Goal: Task Accomplishment & Management: Manage account settings

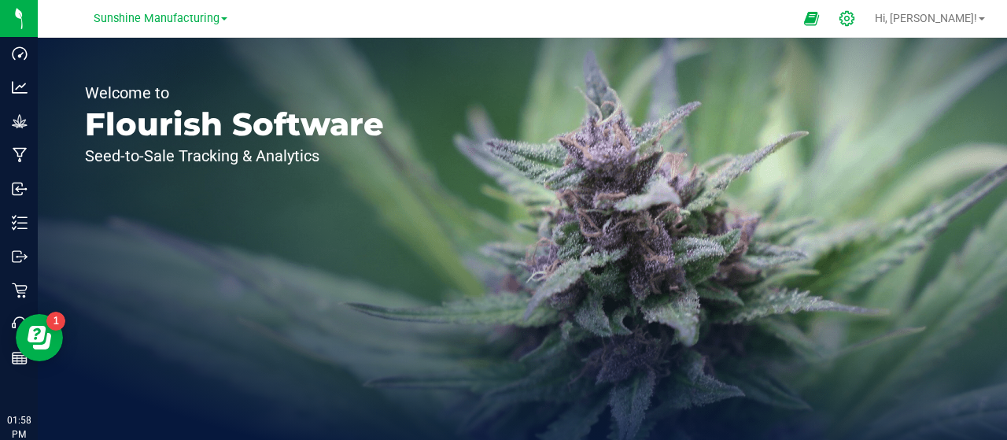
click at [855, 13] on icon at bounding box center [847, 18] width 15 height 15
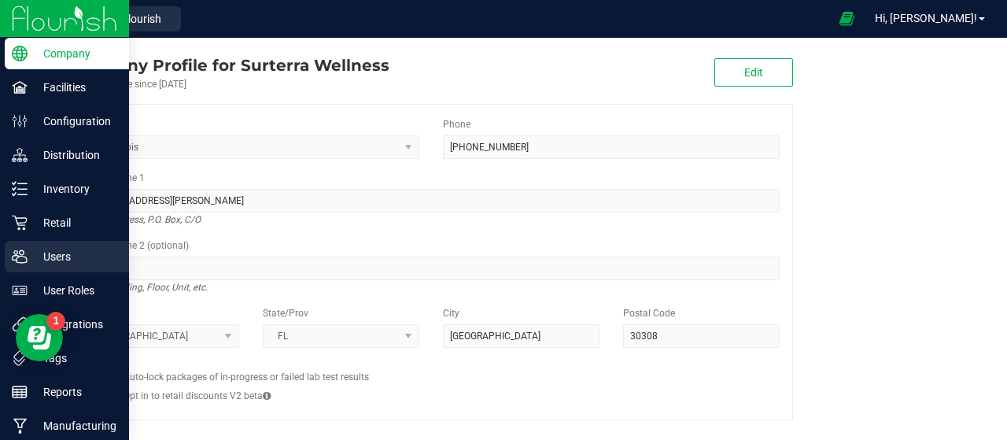
click at [14, 266] on div "Users" at bounding box center [67, 256] width 124 height 31
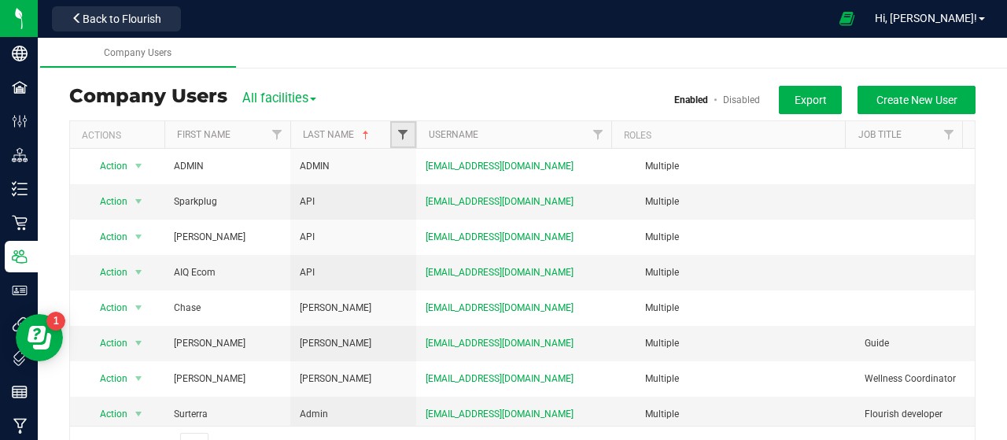
click at [403, 136] on span "Filter" at bounding box center [403, 134] width 13 height 13
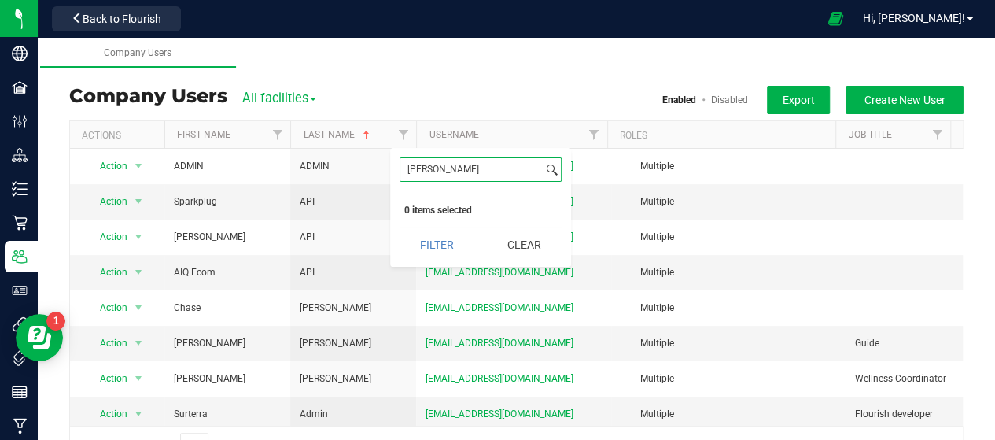
click at [400, 227] on button "Filter" at bounding box center [438, 244] width 76 height 35
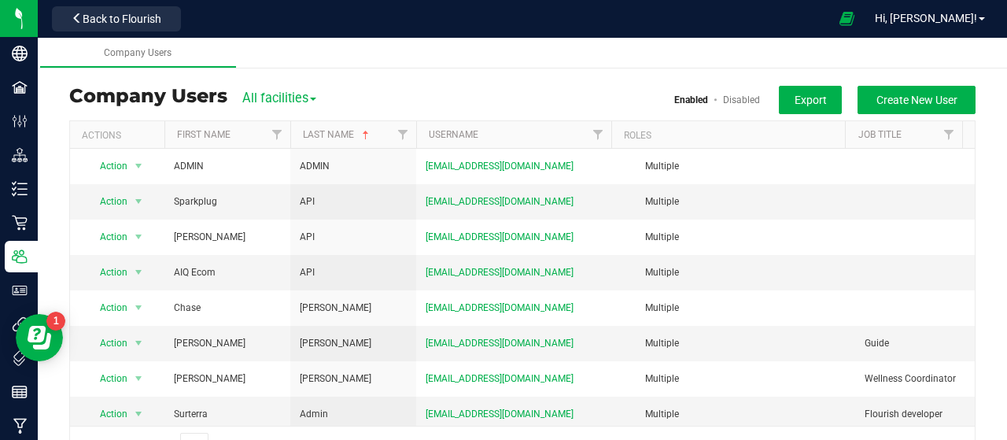
click at [731, 97] on link "Disabled" at bounding box center [741, 99] width 37 height 11
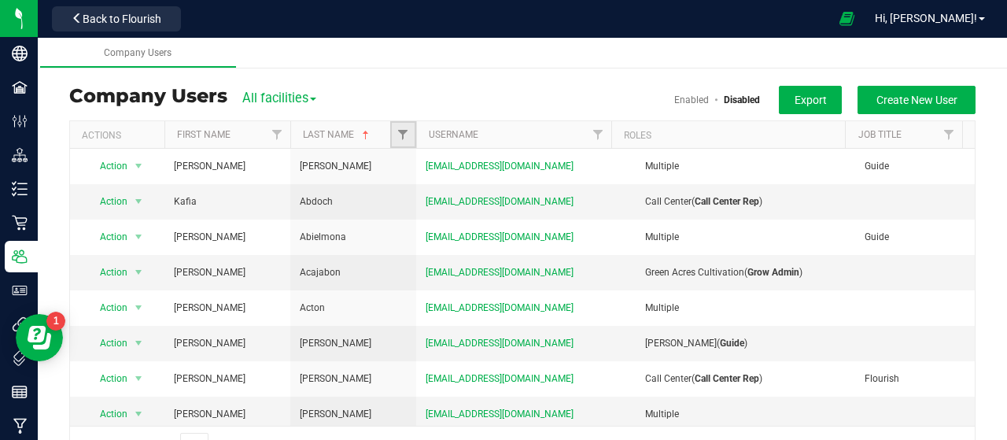
click at [404, 146] on link "Filter" at bounding box center [403, 134] width 26 height 27
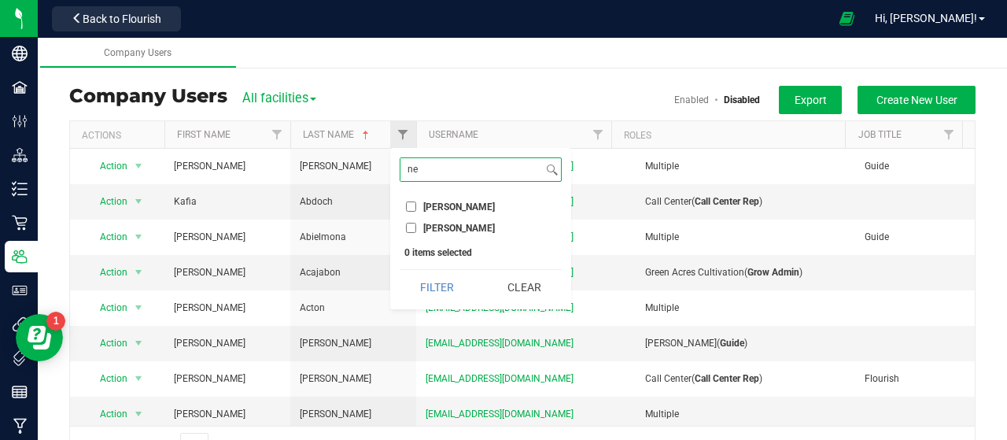
type input "n"
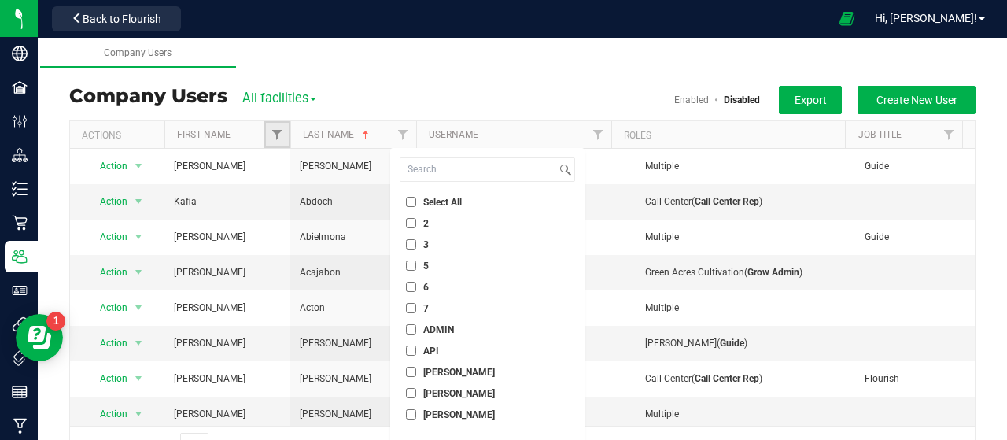
click at [270, 138] on link "Filter" at bounding box center [277, 134] width 26 height 27
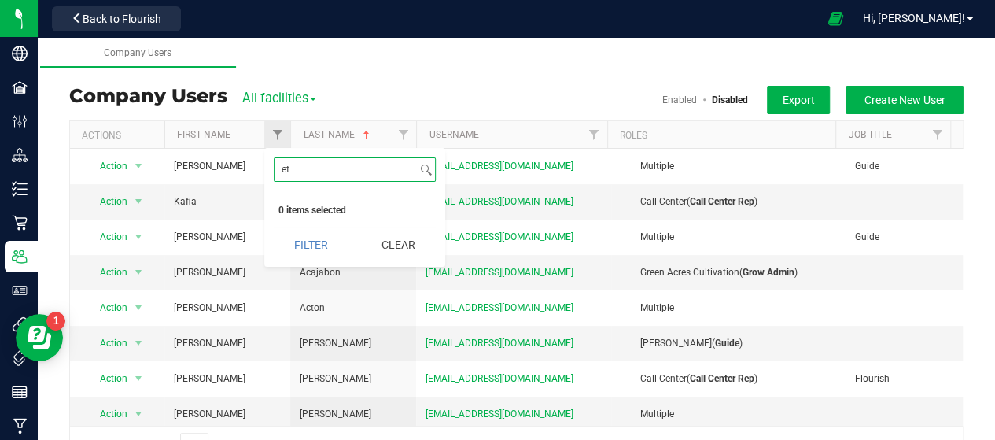
type input "e"
click at [663, 99] on link "Enabled" at bounding box center [680, 99] width 35 height 11
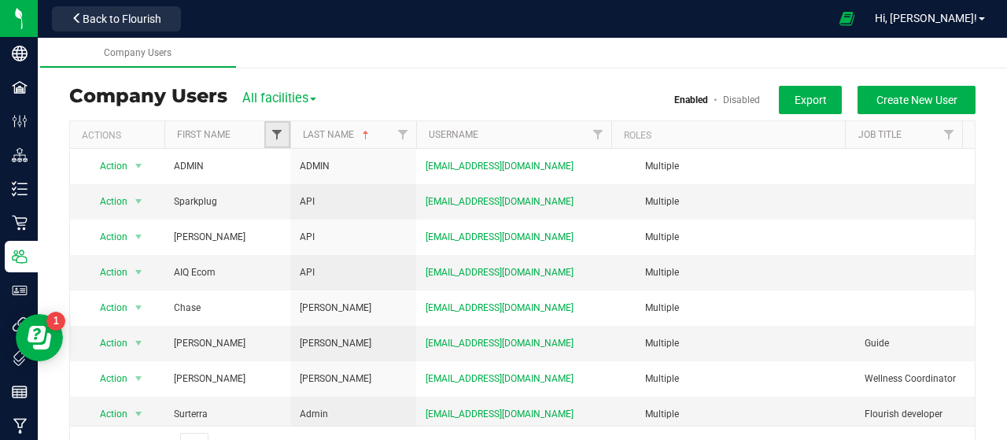
click at [274, 136] on span "Filter" at bounding box center [277, 134] width 13 height 13
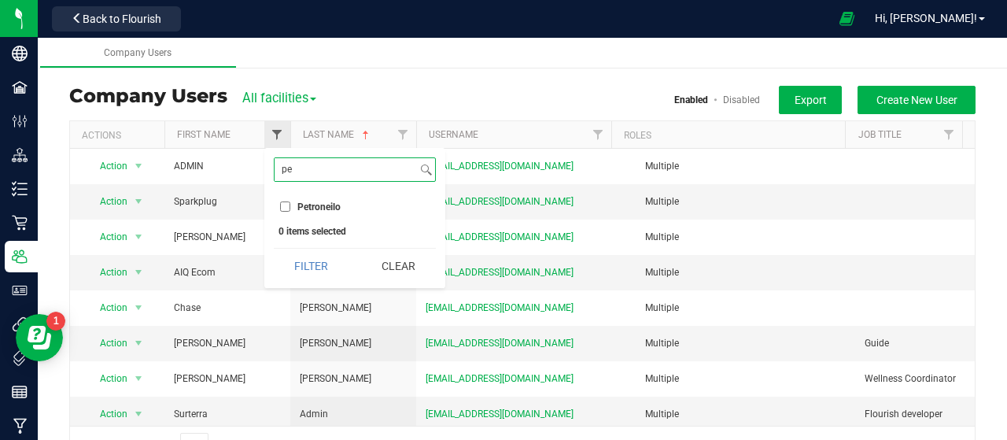
type input "p"
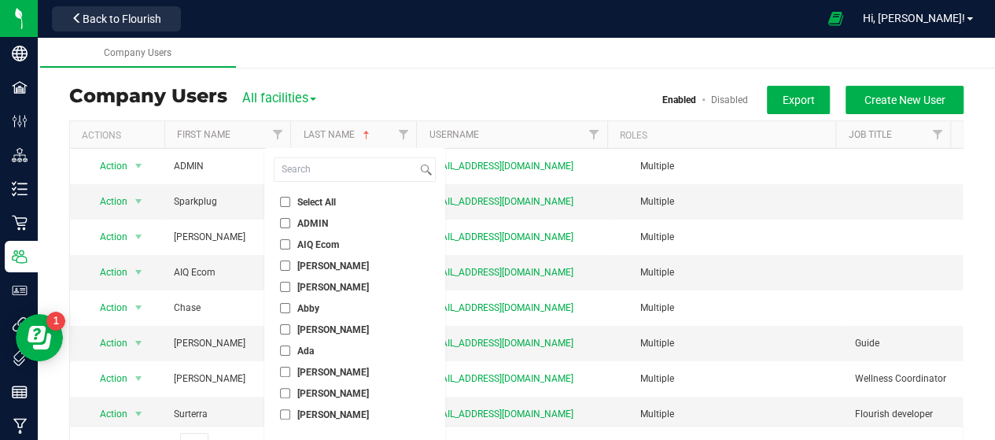
click at [711, 98] on link "Disabled" at bounding box center [729, 99] width 37 height 11
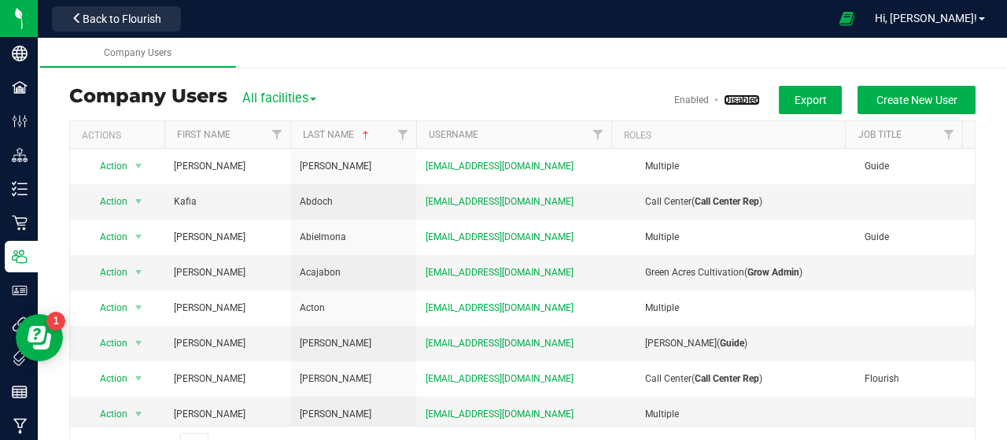
scroll to position [134, 0]
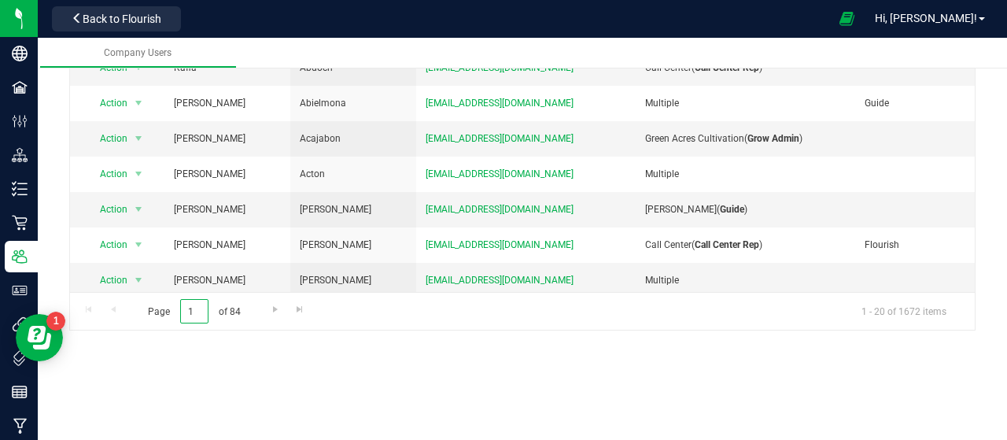
drag, startPoint x: 200, startPoint y: 313, endPoint x: 163, endPoint y: 312, distance: 37.0
click at [163, 312] on span "Page 1 of 84" at bounding box center [194, 311] width 119 height 24
type input "10"
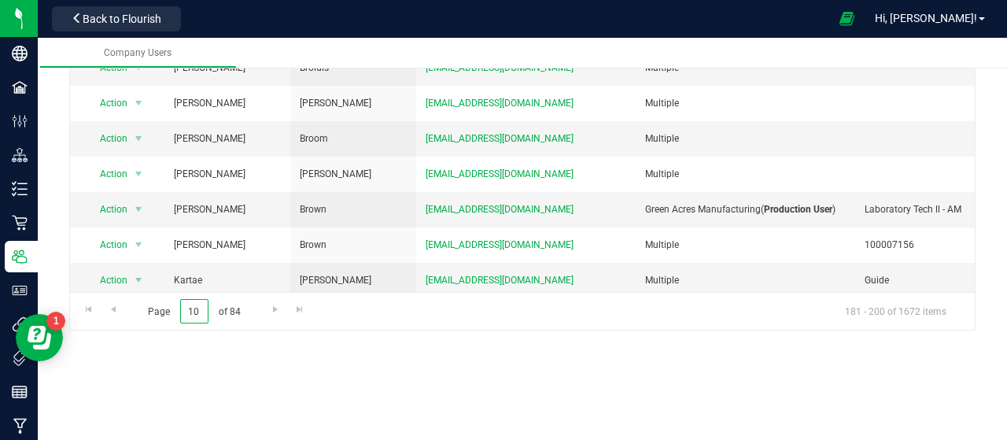
drag, startPoint x: 204, startPoint y: 307, endPoint x: 130, endPoint y: 311, distance: 74.1
click at [130, 311] on div "Page 10 of 84 181 - 200 of 1672 items" at bounding box center [522, 311] width 905 height 38
type input "50"
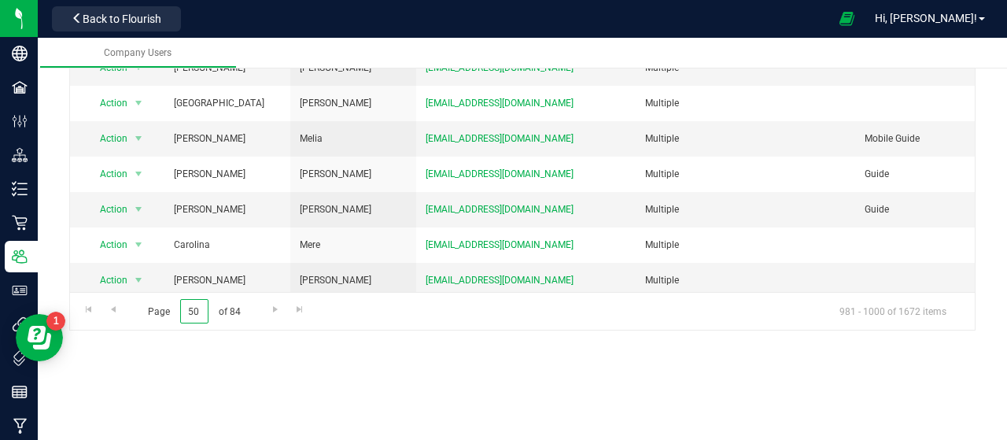
click at [193, 312] on input "50" at bounding box center [194, 311] width 28 height 24
type input "52"
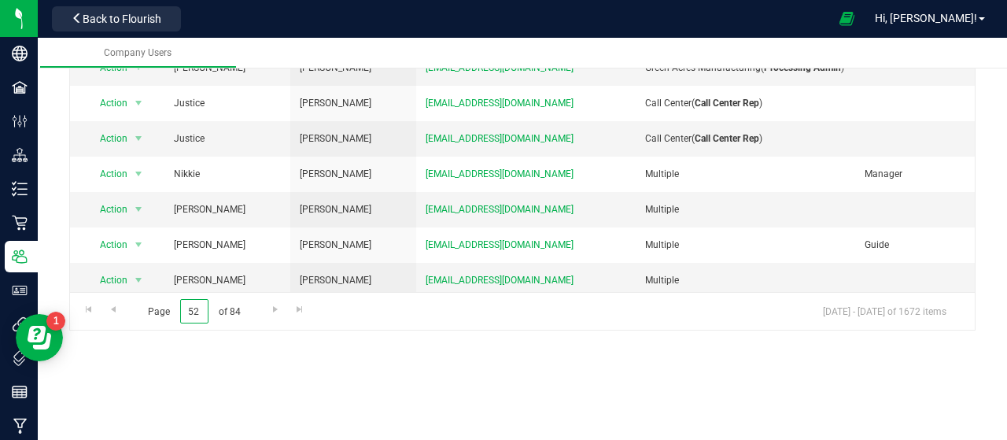
click at [195, 312] on input "52" at bounding box center [194, 311] width 28 height 24
type input "53"
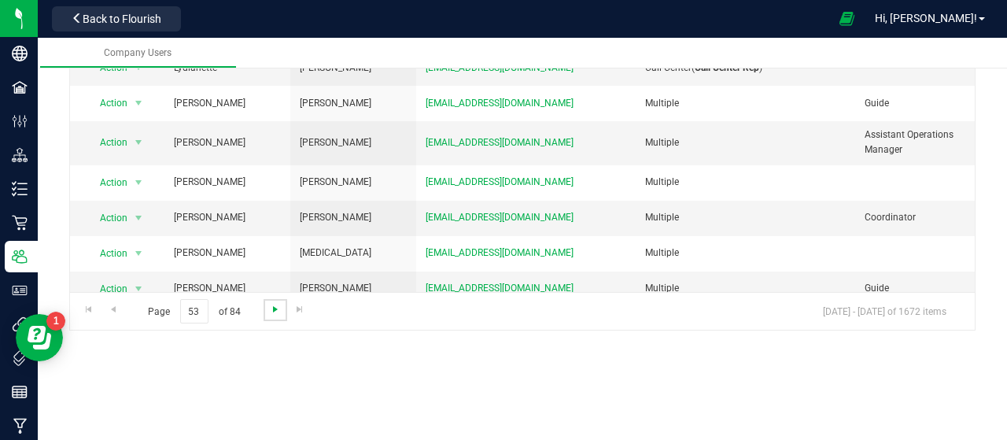
click at [269, 310] on span "Go to the next page" at bounding box center [275, 309] width 13 height 13
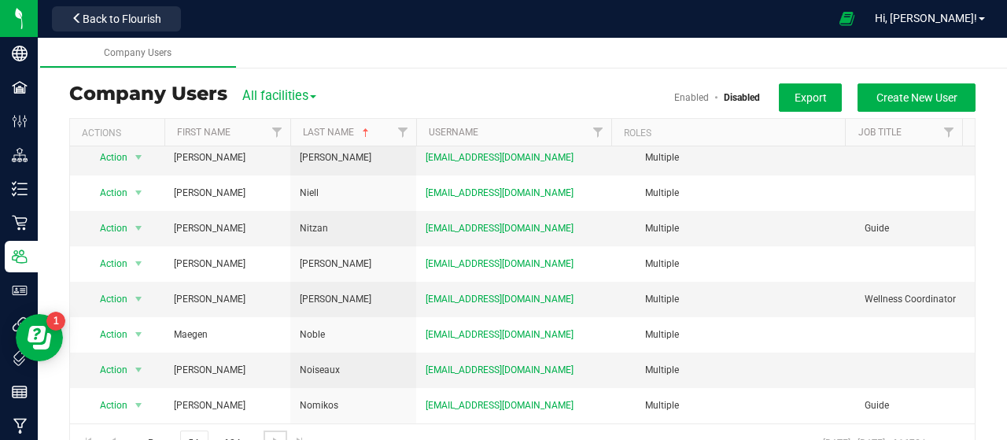
scroll to position [231, 0]
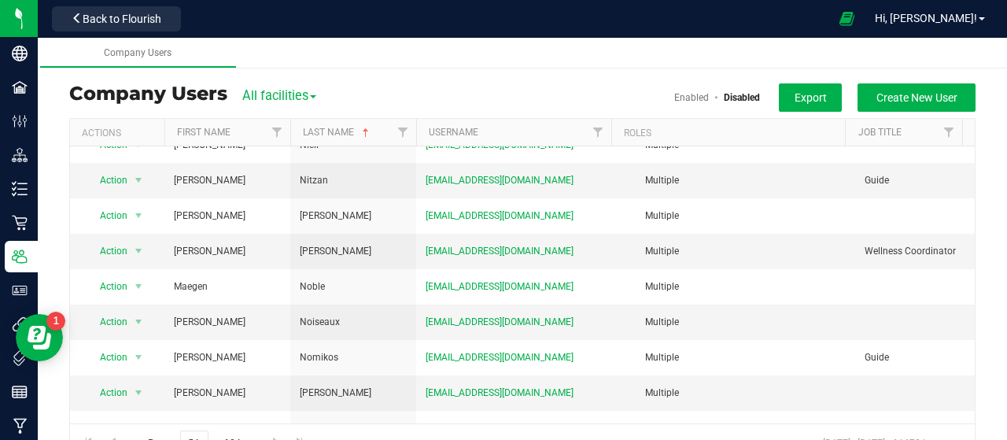
click at [776, 57] on ul "Company Users" at bounding box center [542, 53] width 1007 height 31
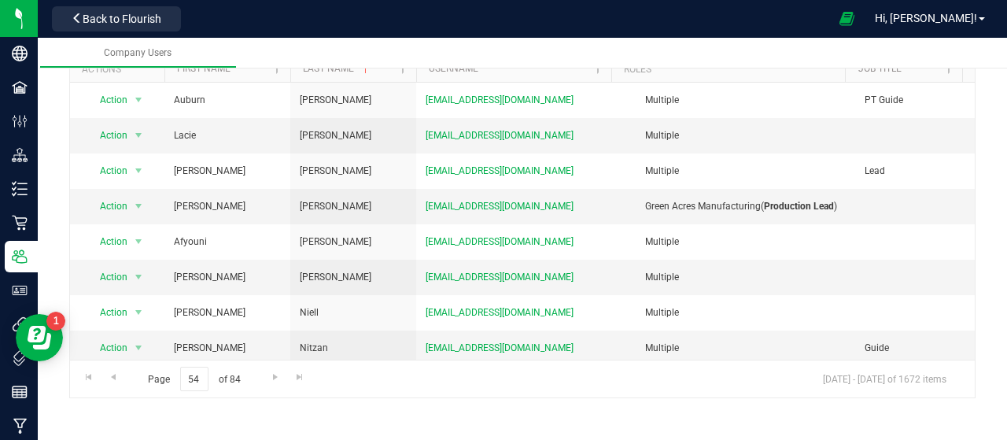
scroll to position [134, 0]
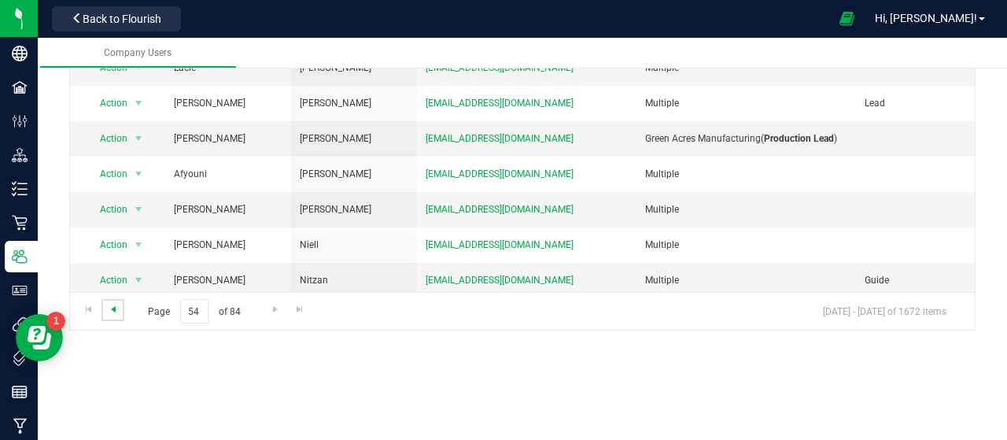
click at [111, 307] on span "Go to the previous page" at bounding box center [113, 309] width 13 height 13
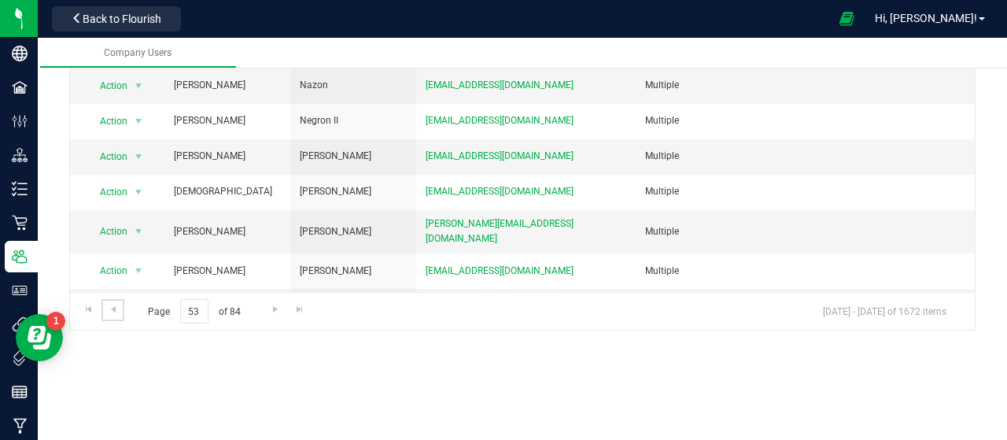
scroll to position [433, 0]
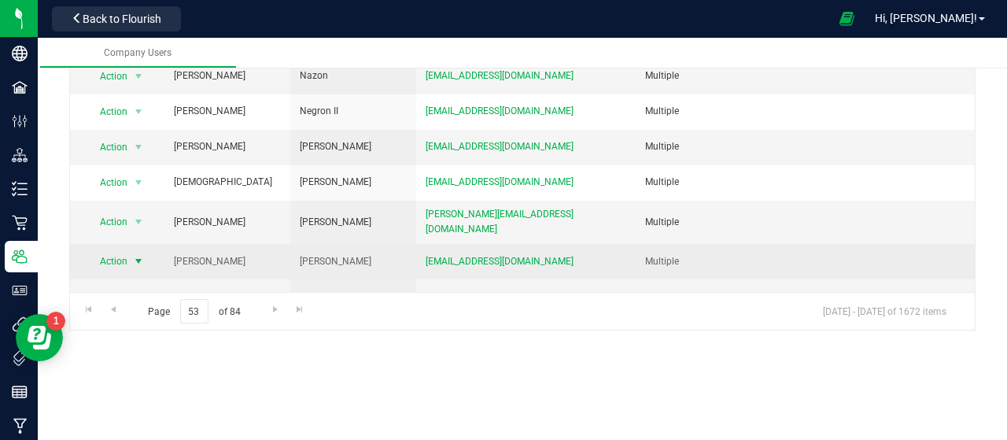
click at [106, 250] on span "Action" at bounding box center [107, 261] width 43 height 22
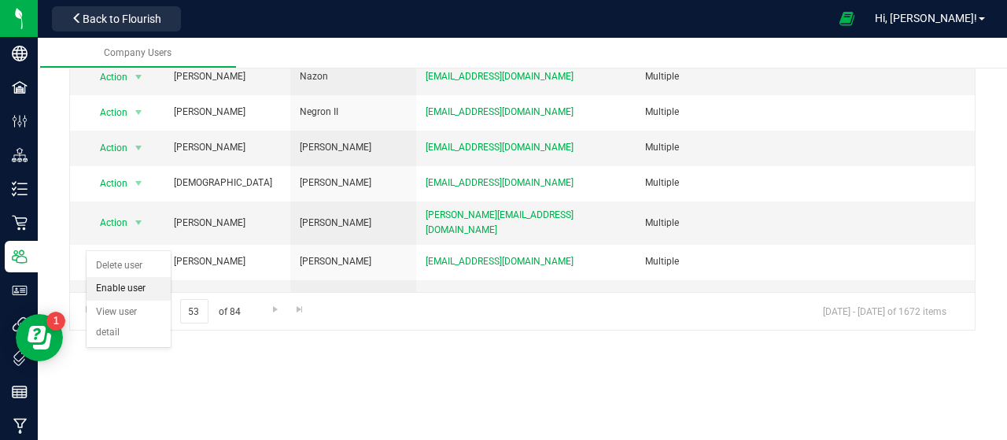
click at [124, 292] on li "Enable user" at bounding box center [129, 289] width 84 height 24
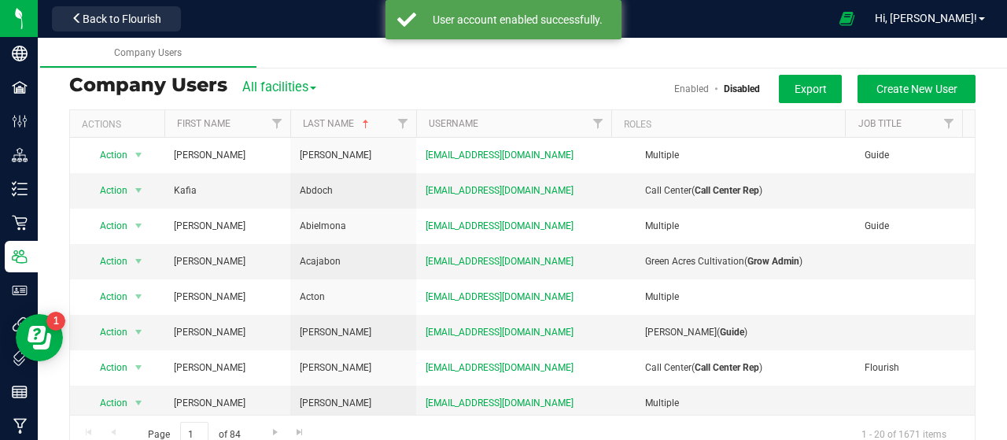
scroll to position [0, 0]
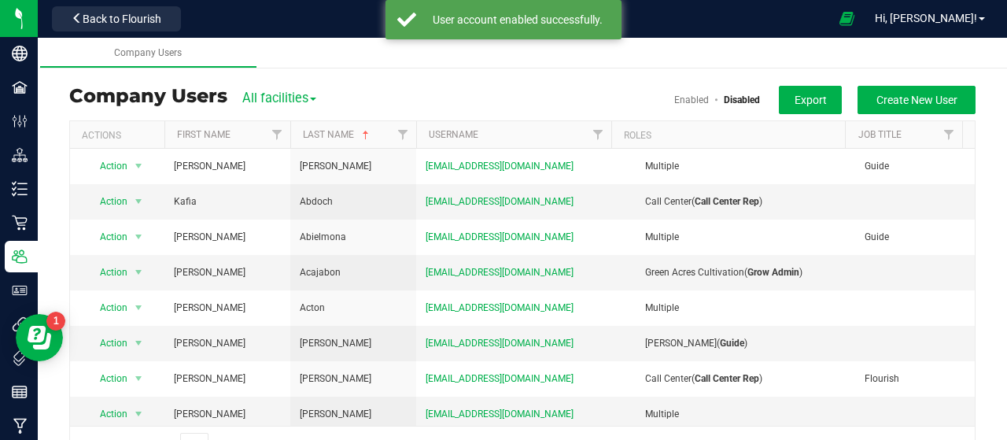
click at [674, 100] on link "Enabled" at bounding box center [691, 99] width 35 height 11
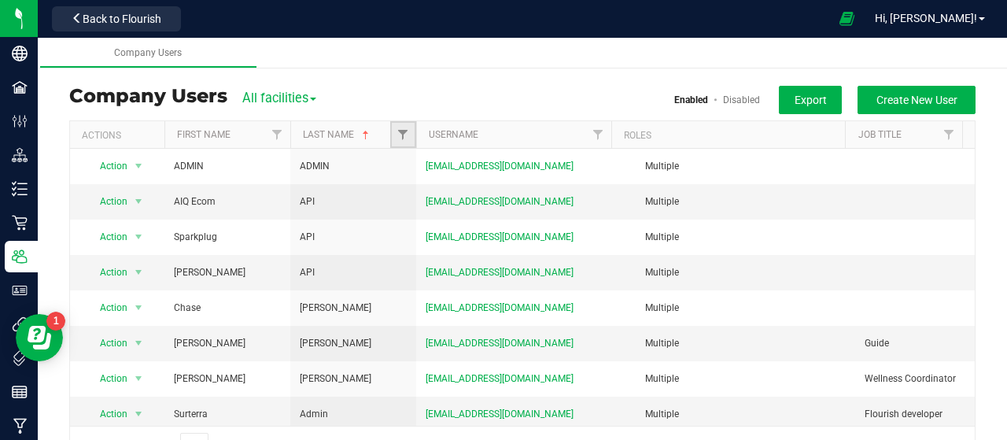
click at [409, 134] on span "Filter" at bounding box center [403, 134] width 13 height 13
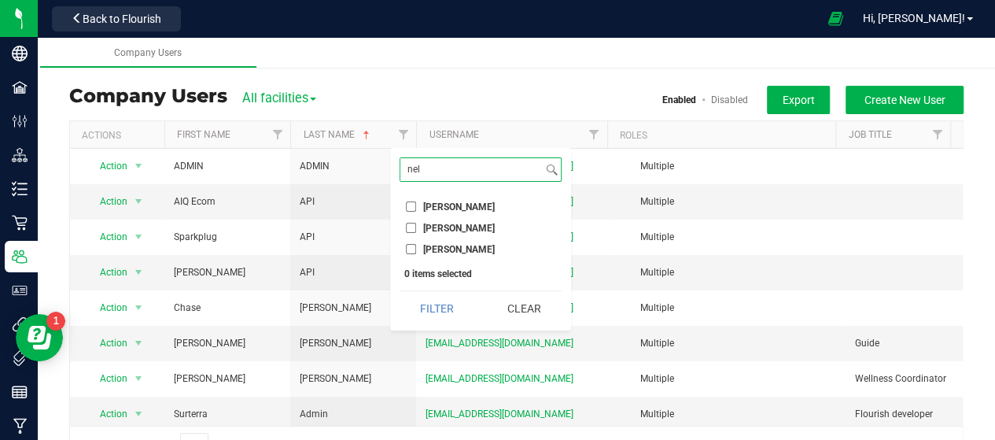
type input "nel"
click at [452, 245] on span "[PERSON_NAME]" at bounding box center [459, 249] width 72 height 9
click at [416, 245] on input "[PERSON_NAME]" at bounding box center [411, 249] width 10 height 10
checkbox input "true"
click at [452, 168] on input "nel" at bounding box center [472, 169] width 142 height 23
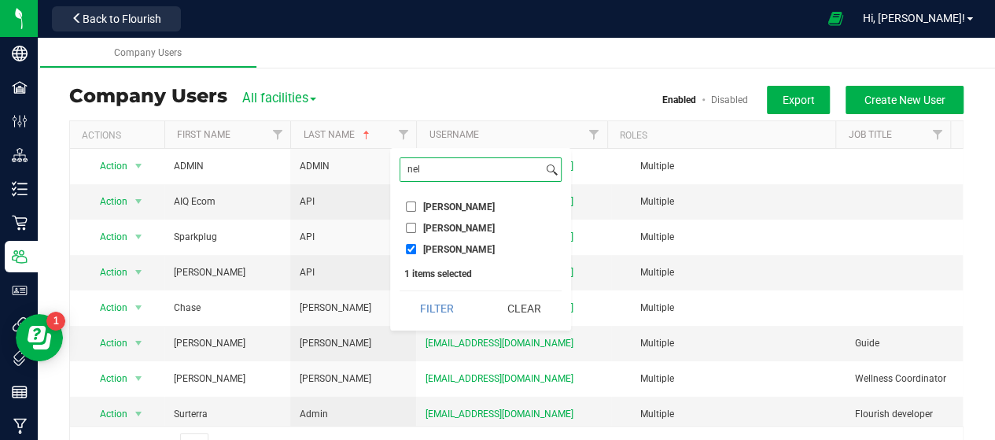
click at [400, 291] on button "Filter" at bounding box center [438, 308] width 76 height 35
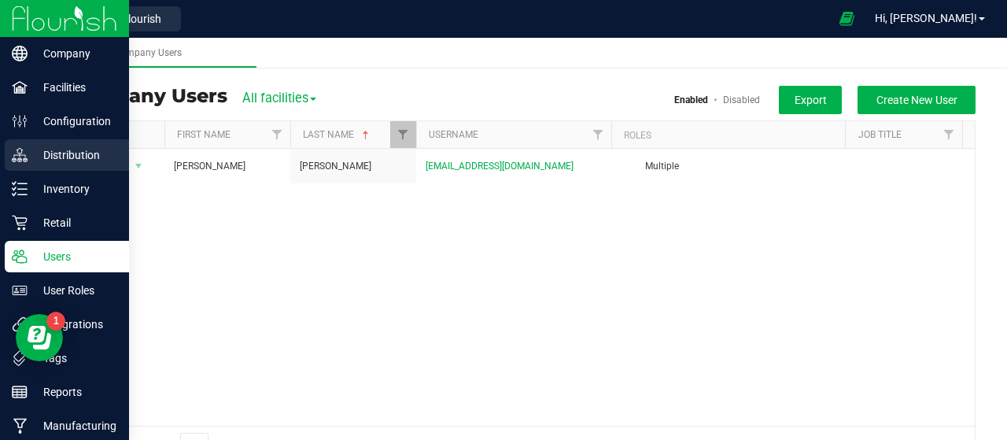
click at [30, 155] on p "Distribution" at bounding box center [75, 155] width 94 height 19
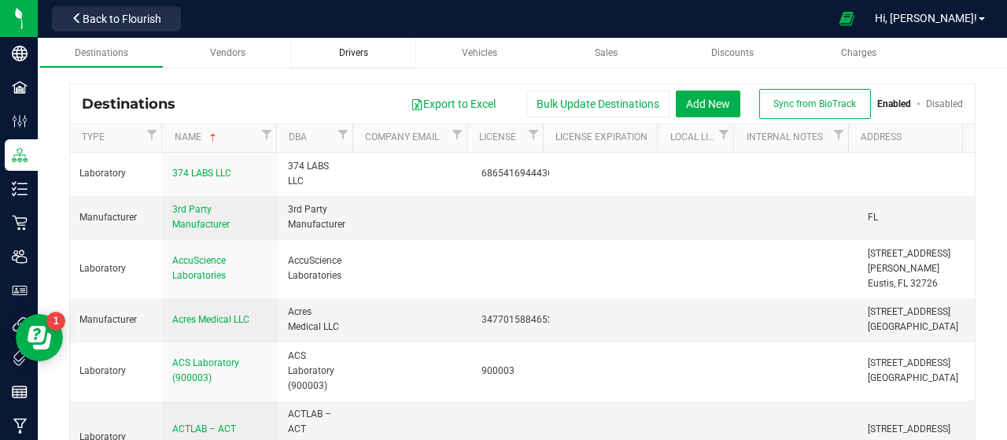
click at [360, 57] on span "Drivers" at bounding box center [353, 52] width 29 height 11
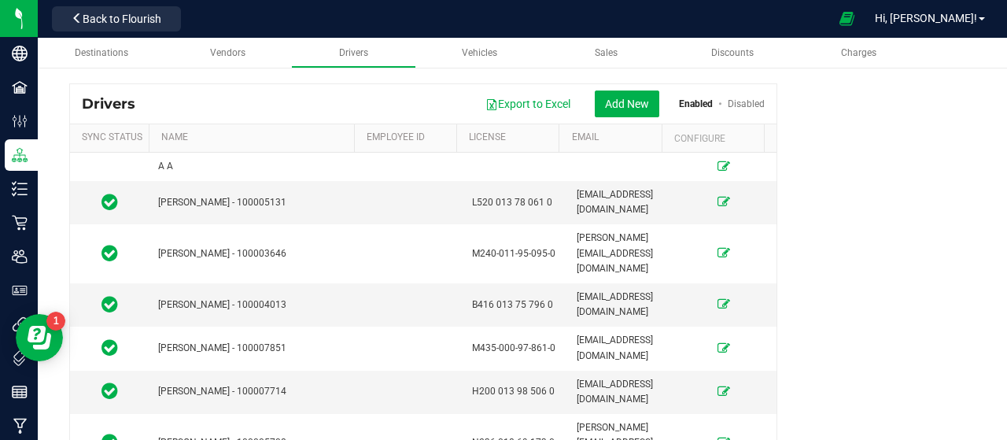
click at [739, 102] on link "Disabled" at bounding box center [746, 103] width 37 height 11
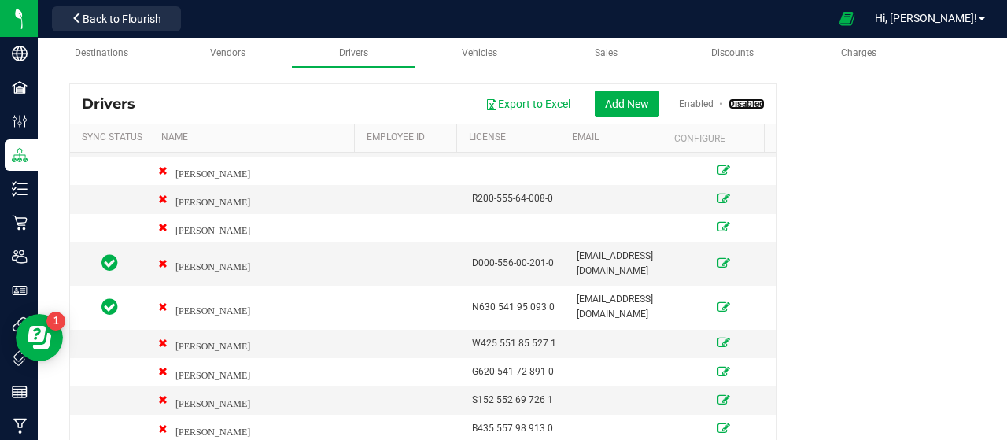
scroll to position [17621, 0]
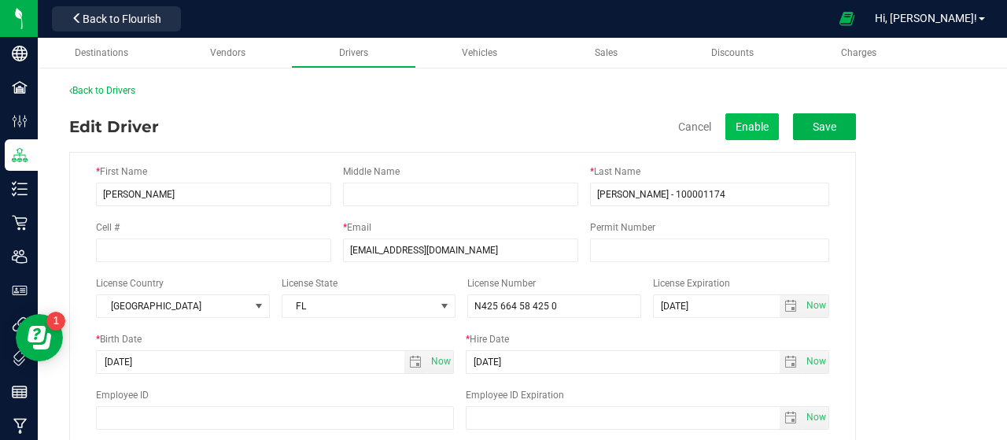
click at [759, 130] on button "Enable" at bounding box center [753, 126] width 54 height 27
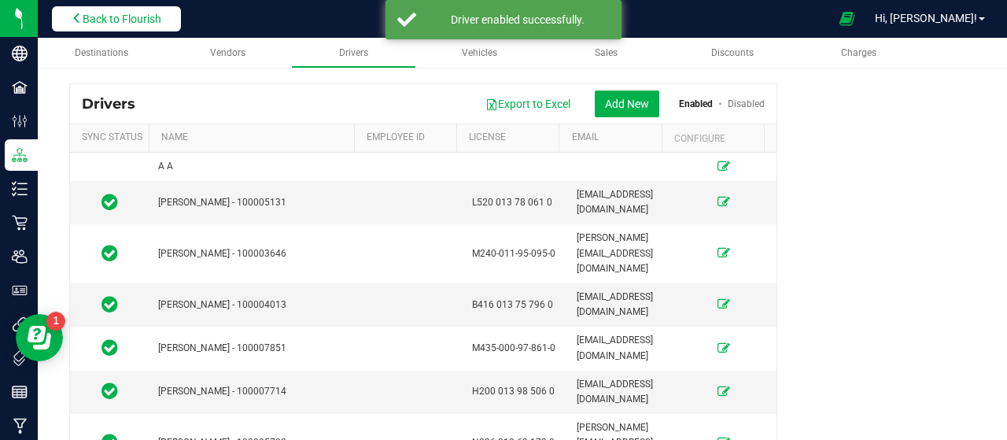
click at [161, 15] on span "Back to Flourish" at bounding box center [122, 19] width 79 height 13
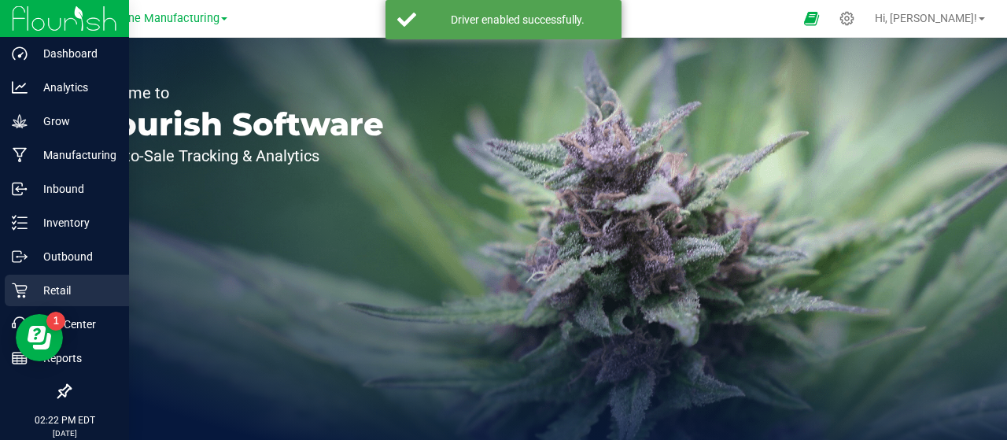
click at [39, 290] on p "Retail" at bounding box center [75, 290] width 94 height 19
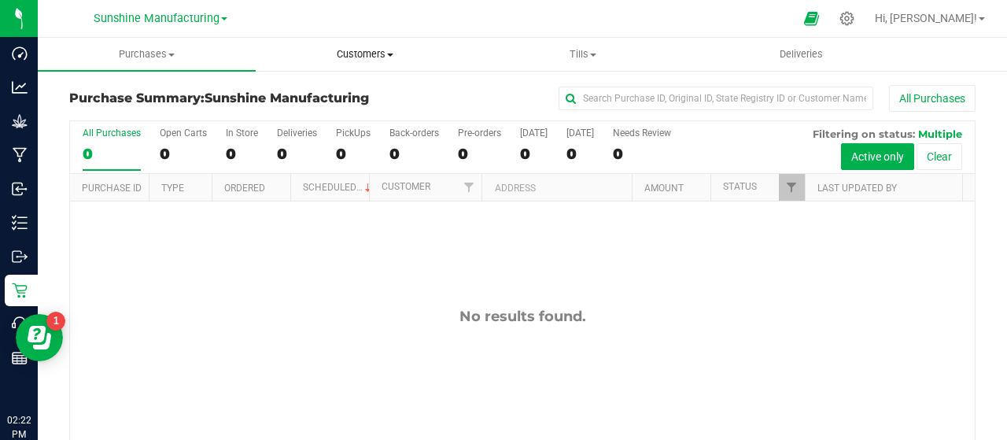
click at [372, 52] on span "Customers" at bounding box center [365, 54] width 216 height 14
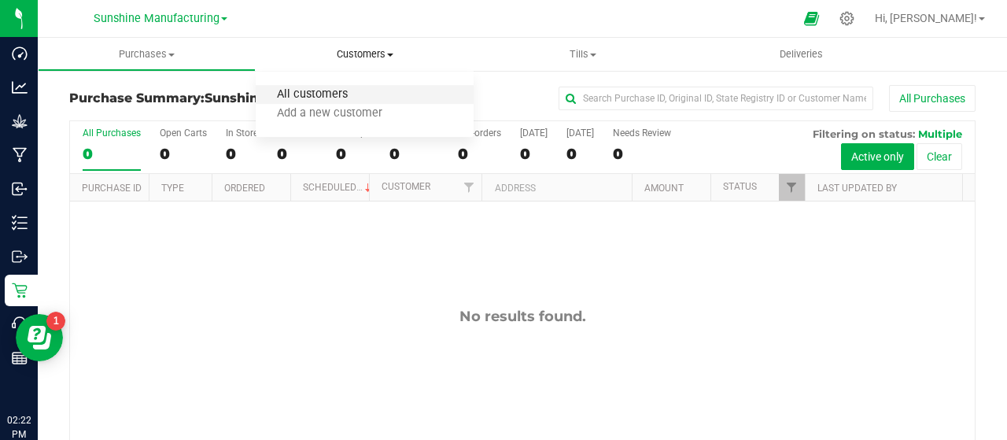
click at [345, 93] on span "All customers" at bounding box center [312, 94] width 113 height 13
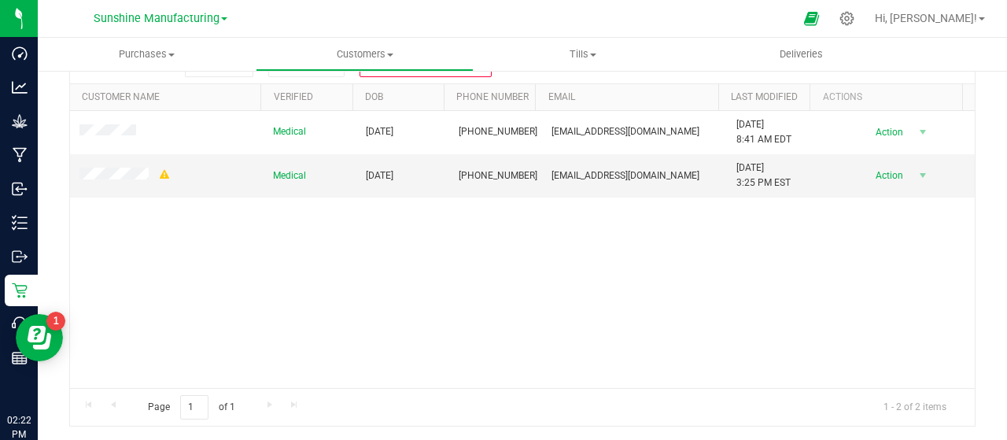
scroll to position [161, 0]
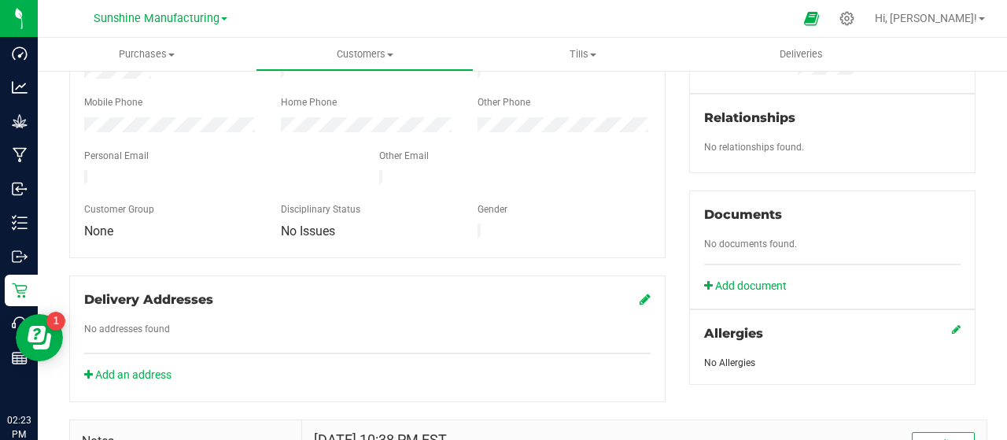
scroll to position [367, 0]
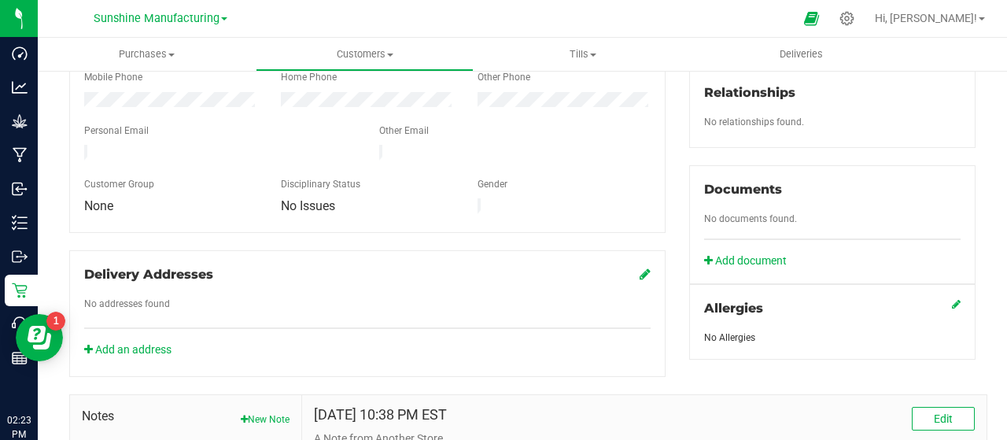
click at [1006, 62] on ul "Purchases Summary of purchases Fulfillment All purchases Customers All customer…" at bounding box center [541, 55] width 1007 height 34
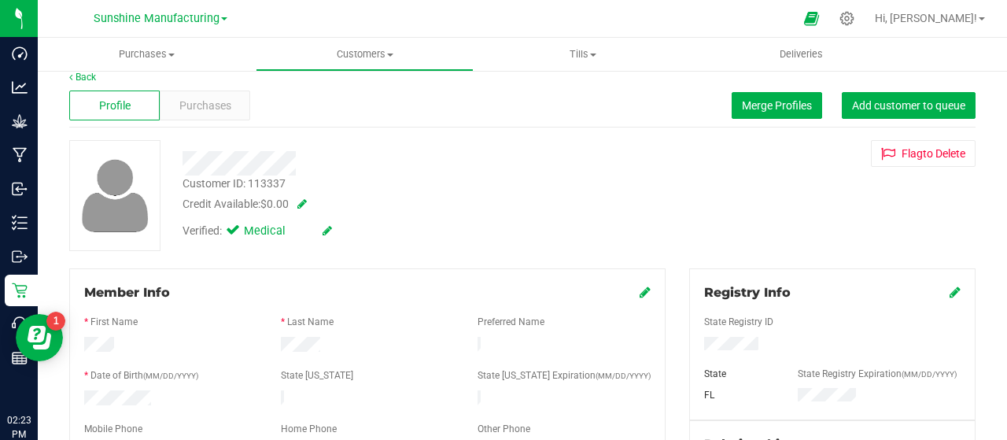
click at [640, 290] on icon at bounding box center [645, 292] width 11 height 13
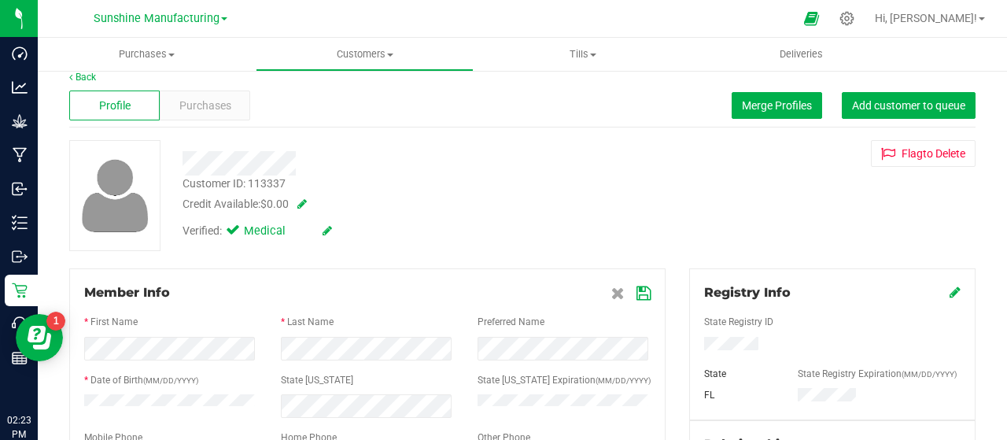
scroll to position [367, 0]
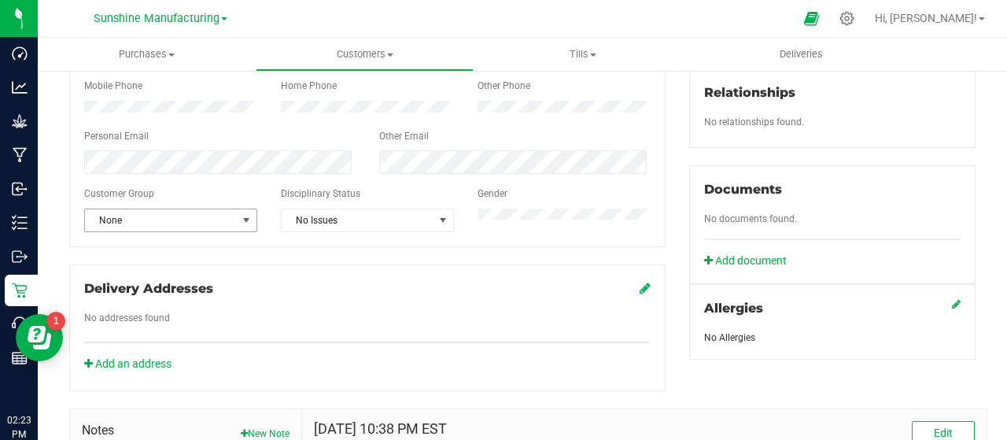
click at [217, 224] on span "None" at bounding box center [161, 220] width 152 height 22
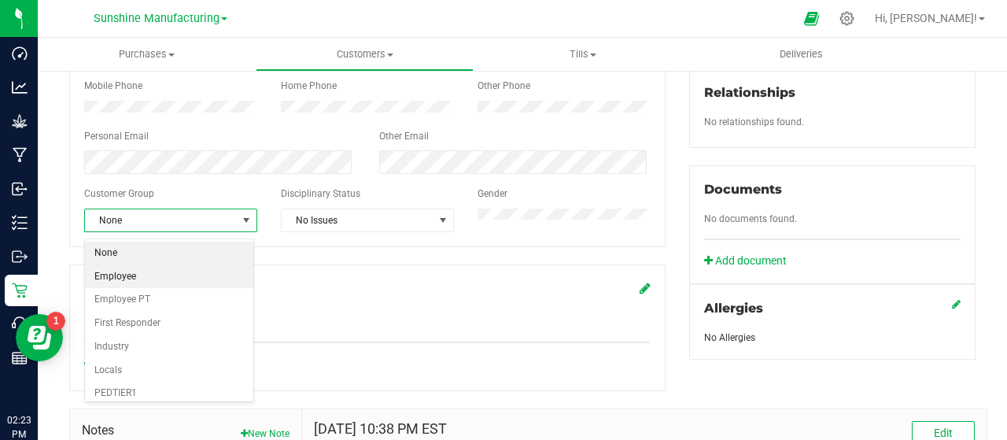
click at [194, 281] on li "Employee" at bounding box center [169, 277] width 169 height 24
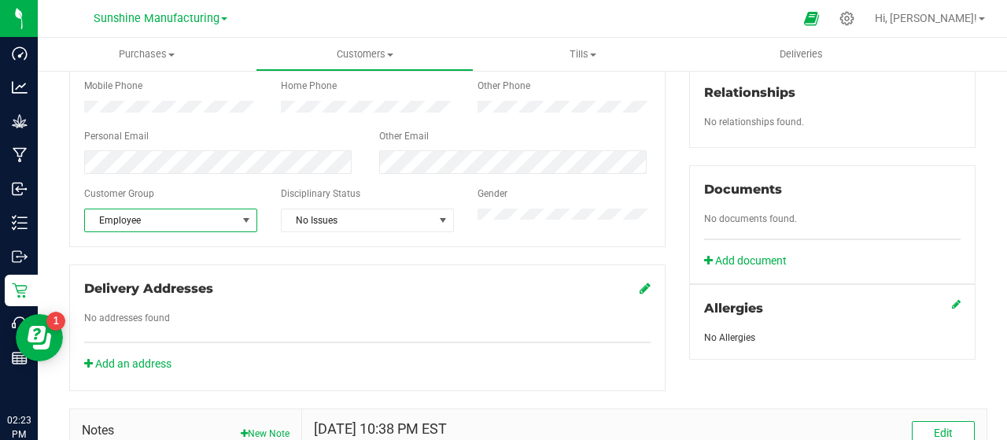
click at [1006, 64] on ul "Purchases Summary of purchases Fulfillment All purchases Customers All customer…" at bounding box center [541, 55] width 1007 height 34
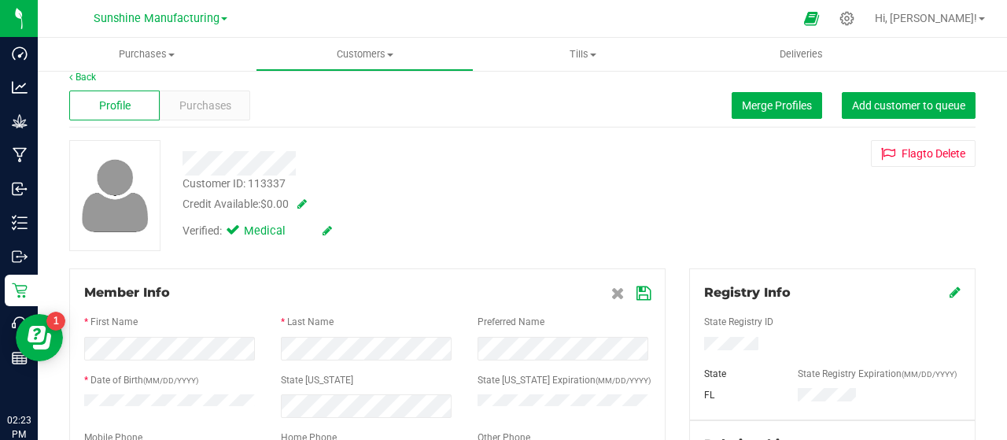
click at [646, 293] on div "Member Info * First Name * Last Name Preferred Name * Date of Birth (MM/DD/YYYY…" at bounding box center [367, 433] width 596 height 330
click at [641, 293] on icon at bounding box center [644, 293] width 14 height 13
